Goal: Task Accomplishment & Management: Manage account settings

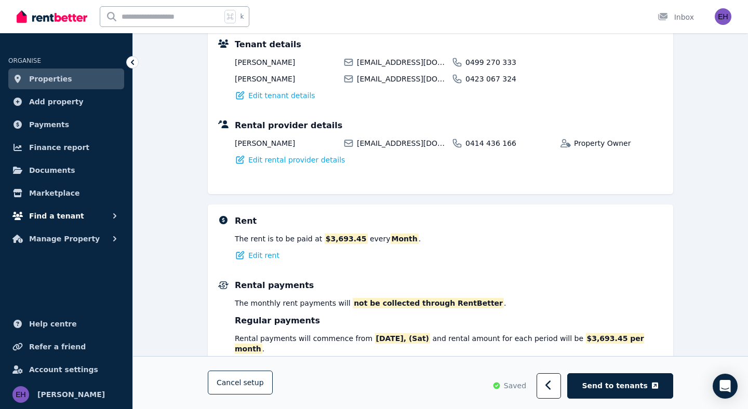
click at [72, 213] on span "Find a tenant" at bounding box center [56, 216] width 55 height 12
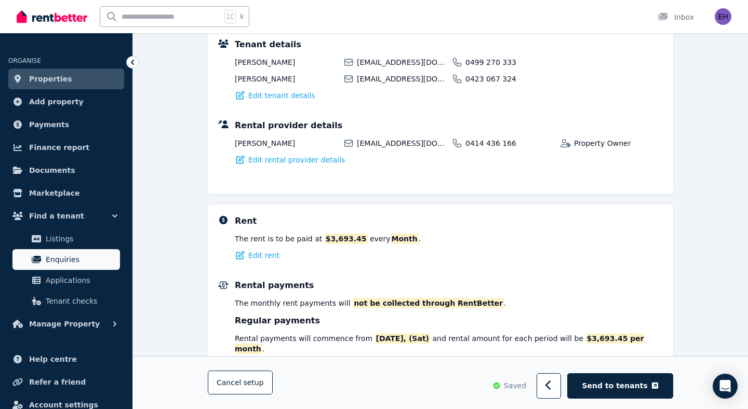
click at [62, 257] on span "Enquiries" at bounding box center [81, 259] width 70 height 12
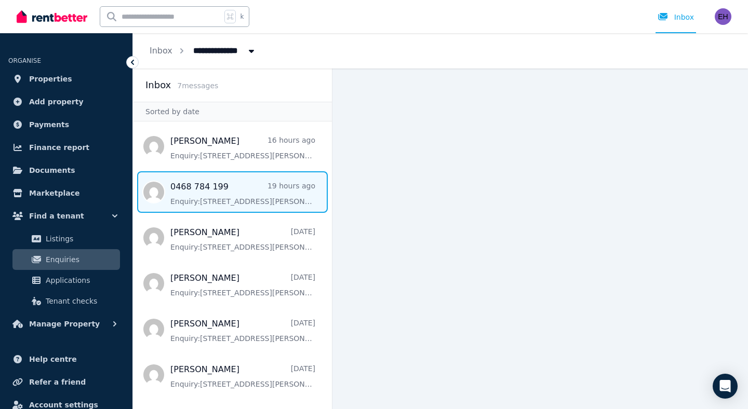
click at [221, 193] on span "Message list" at bounding box center [232, 192] width 199 height 42
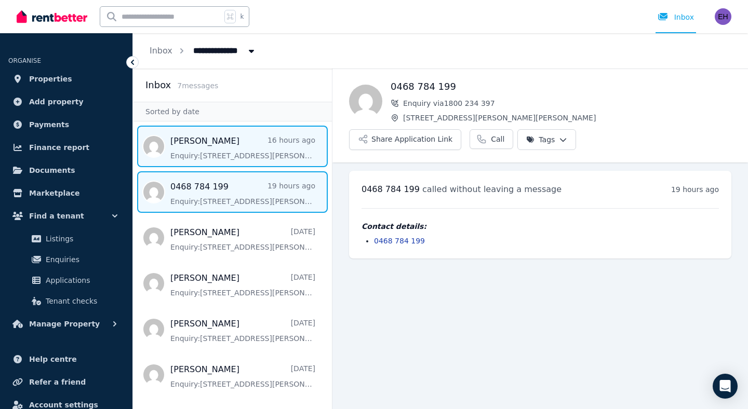
click at [254, 149] on span "Message list" at bounding box center [232, 147] width 199 height 42
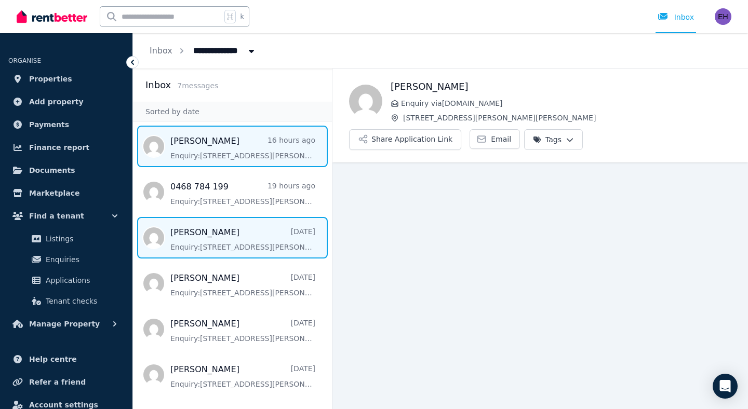
click at [217, 236] on span "Message list" at bounding box center [232, 238] width 199 height 42
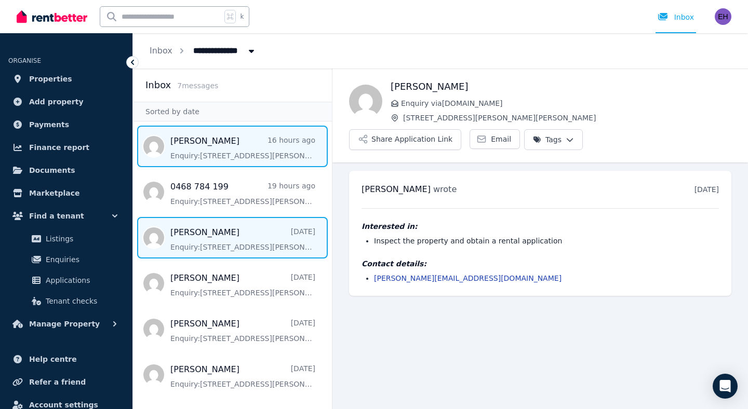
click at [206, 146] on span "Message list" at bounding box center [232, 147] width 199 height 42
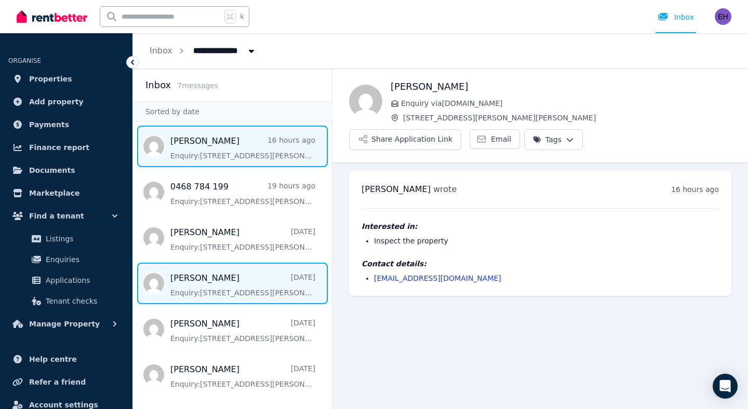
click at [210, 281] on span "Message list" at bounding box center [232, 284] width 199 height 42
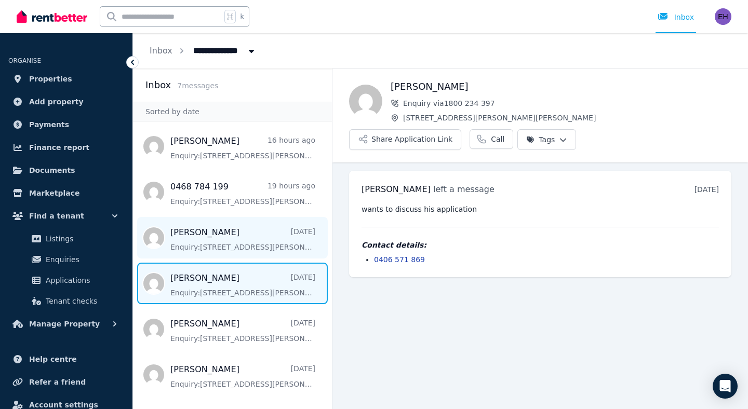
scroll to position [55, 0]
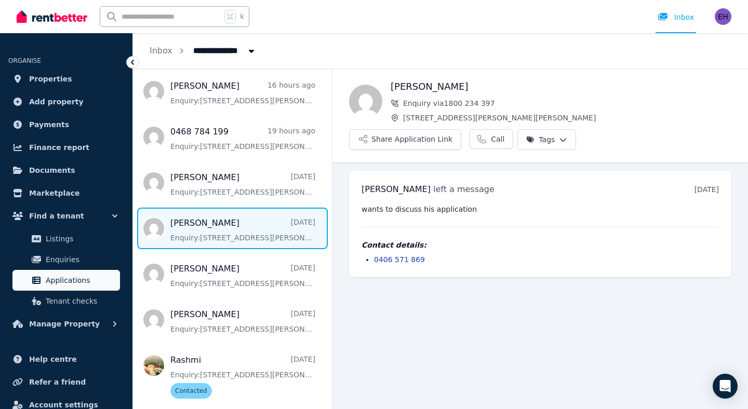
click at [66, 280] on span "Applications" at bounding box center [81, 280] width 70 height 12
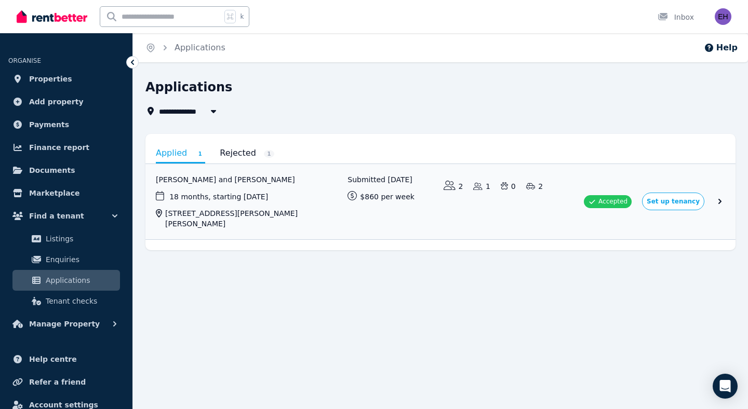
click at [237, 151] on link "Rejected 1" at bounding box center [247, 153] width 55 height 18
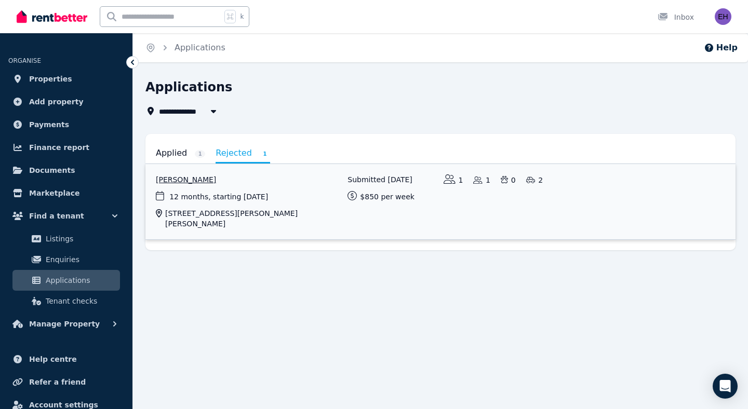
click at [288, 198] on link "View application: John Zhang" at bounding box center [440, 201] width 590 height 75
